Goal: Complete application form: Complete application form

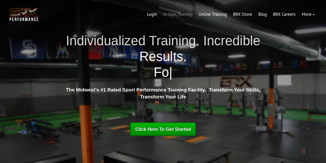
click at [188, 14] on link "In-Gym Training" at bounding box center [178, 14] width 36 height 12
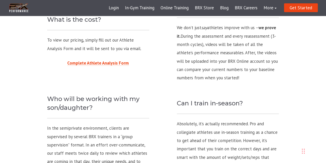
scroll to position [502, 0]
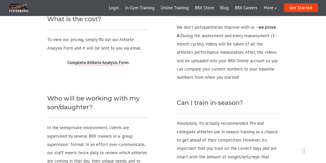
click at [114, 61] on span "Complete Athlete Analysis Form" at bounding box center [98, 63] width 62 height 6
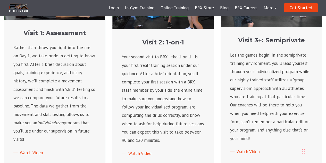
scroll to position [214, 0]
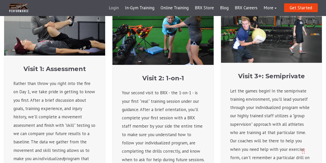
click at [118, 7] on link "Login" at bounding box center [114, 8] width 16 height 12
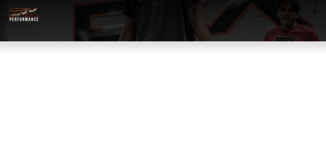
select select "**"
type div "[DATE]"
